Goal: Task Accomplishment & Management: Complete application form

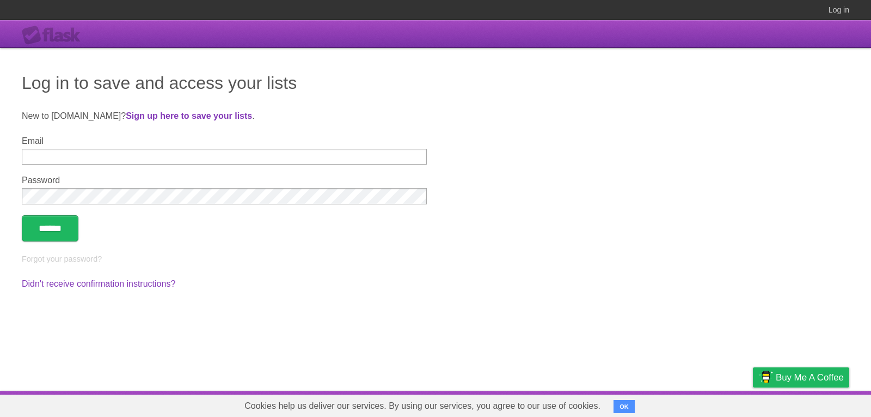
click at [332, 158] on input "Email" at bounding box center [224, 157] width 405 height 16
type input "**********"
click at [155, 206] on form "**********" at bounding box center [436, 188] width 828 height 105
click at [22, 215] on input "******" at bounding box center [50, 228] width 57 height 26
